Goal: Information Seeking & Learning: Find specific fact

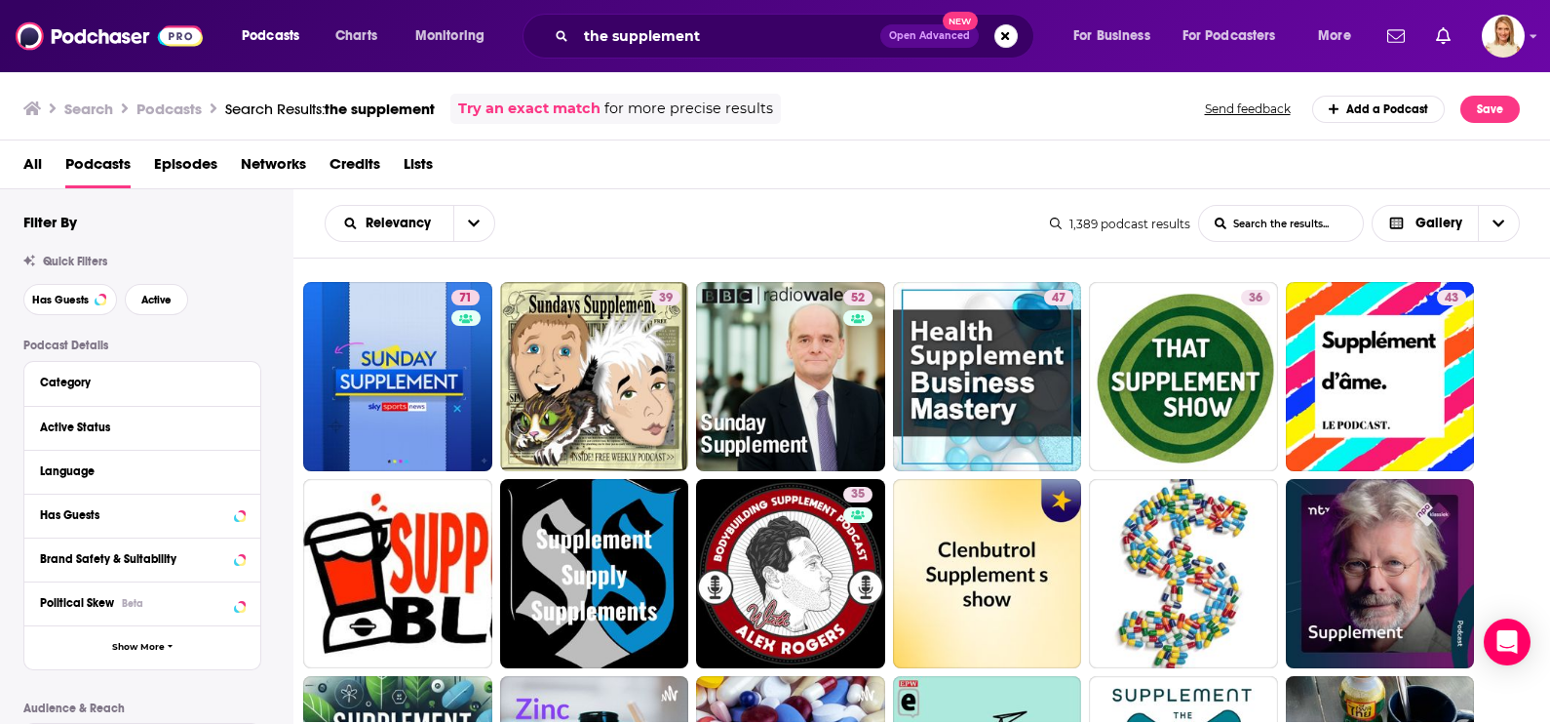
scroll to position [243, 0]
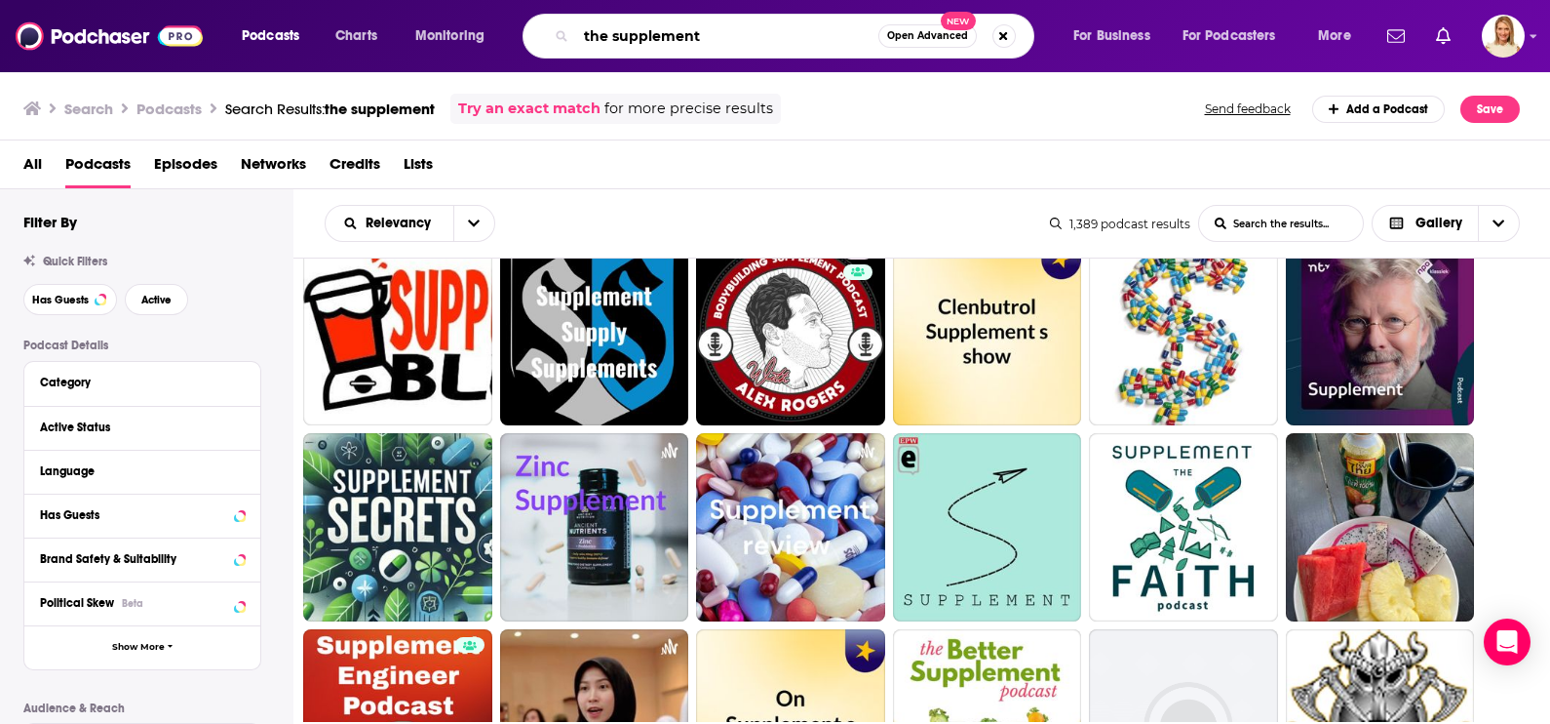
drag, startPoint x: 709, startPoint y: 34, endPoint x: 574, endPoint y: 48, distance: 135.3
click at [574, 48] on div "the supplement Open Advanced New" at bounding box center [779, 36] width 512 height 45
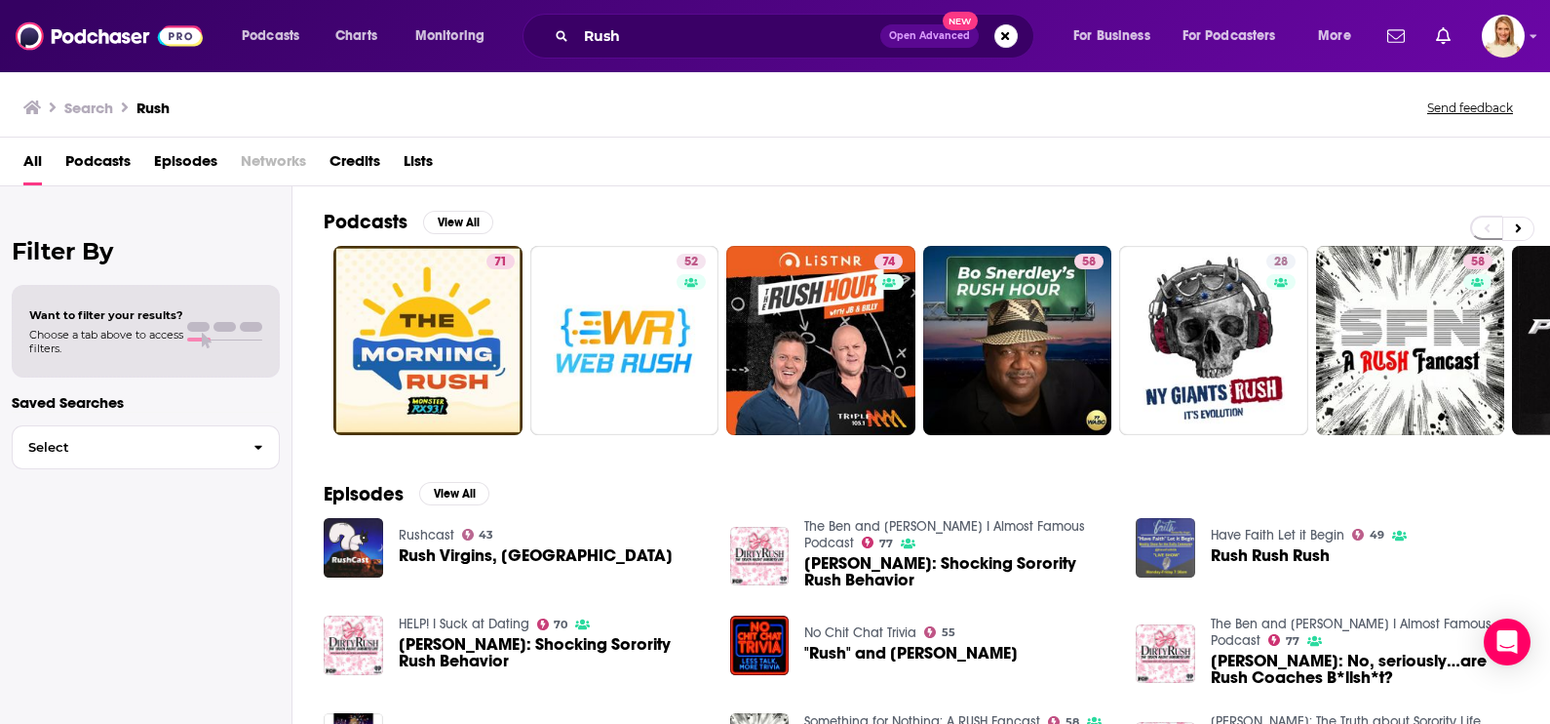
click at [87, 152] on span "Podcasts" at bounding box center [97, 165] width 65 height 40
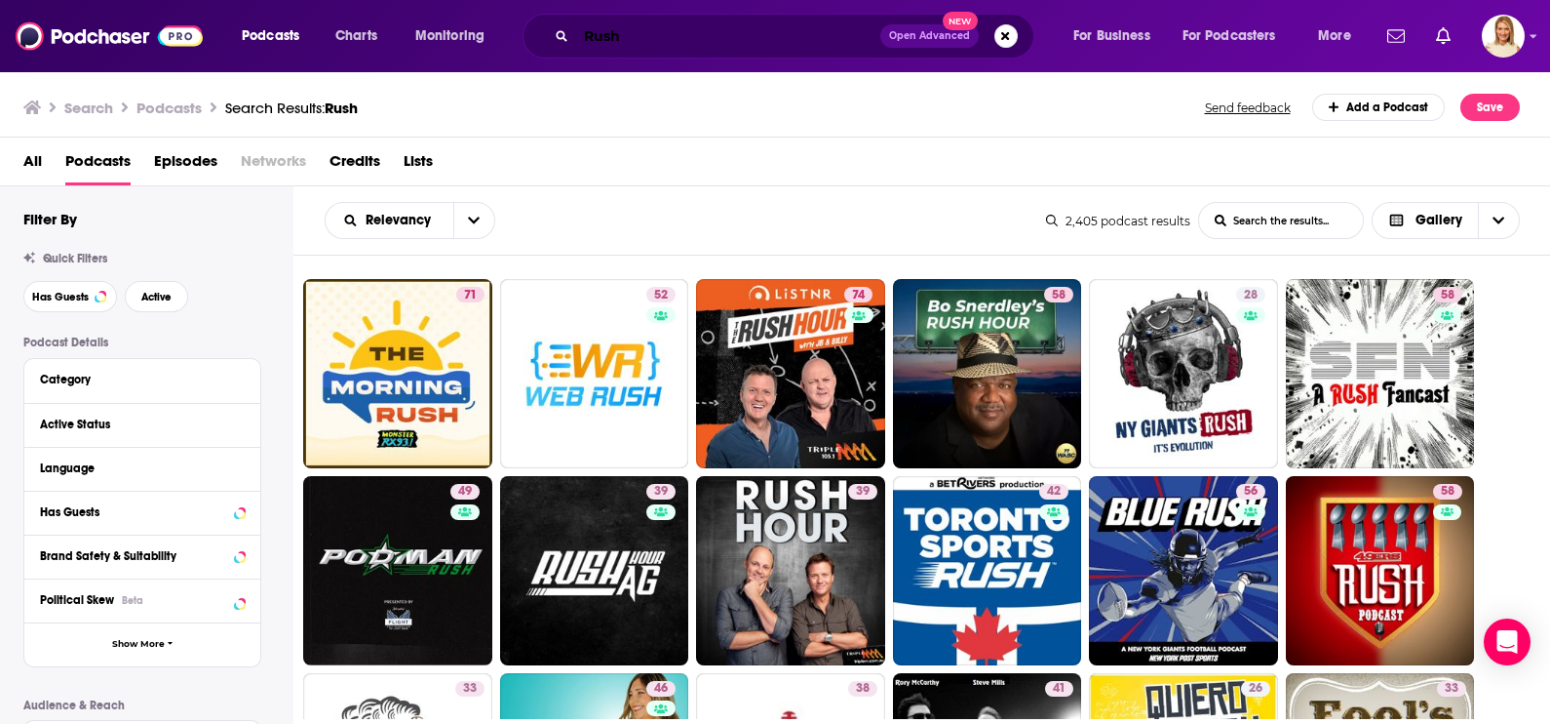
click at [629, 38] on input "Rush" at bounding box center [728, 35] width 304 height 31
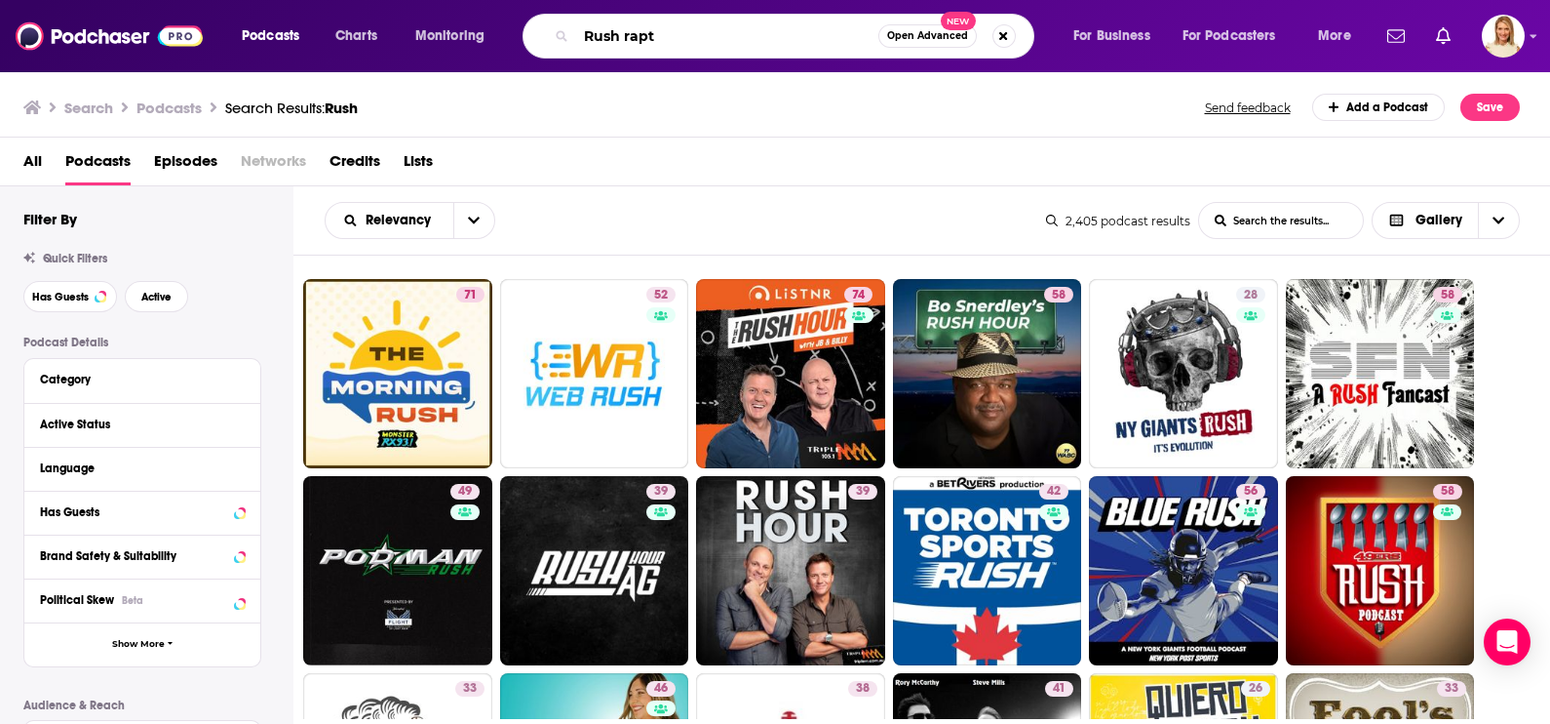
type input "Rush rapt"
